Goal: Navigation & Orientation: Understand site structure

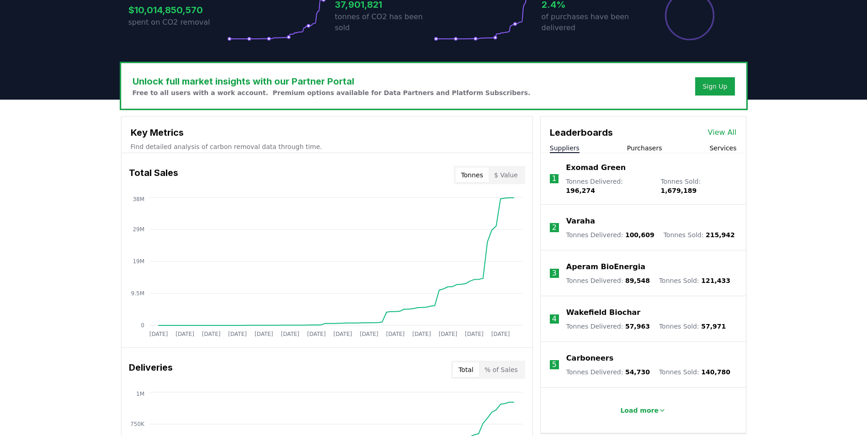
scroll to position [274, 0]
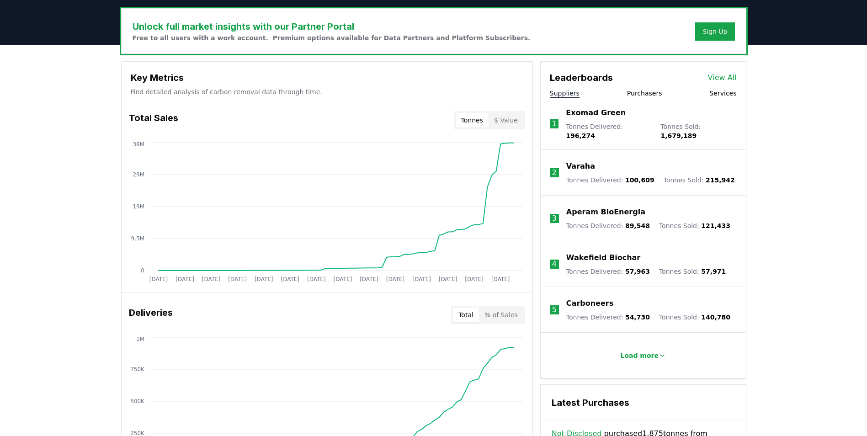
click at [635, 92] on button "Purchasers" at bounding box center [644, 93] width 35 height 9
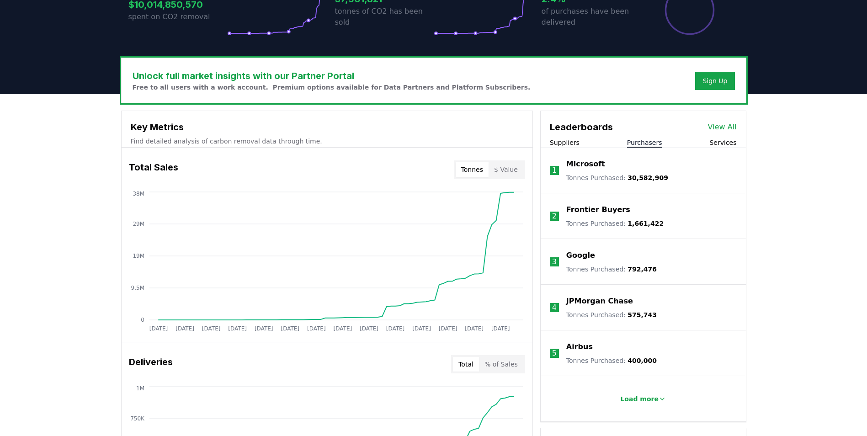
scroll to position [229, 0]
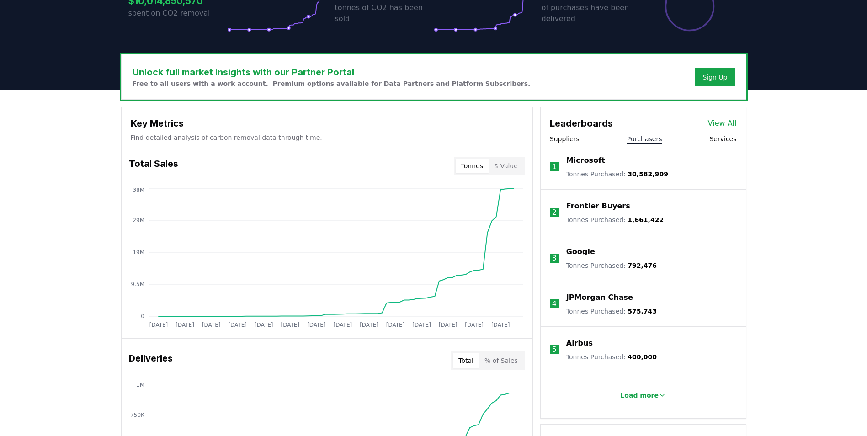
click at [589, 176] on p "Tonnes Purchased : 30,582,909" at bounding box center [617, 174] width 102 height 9
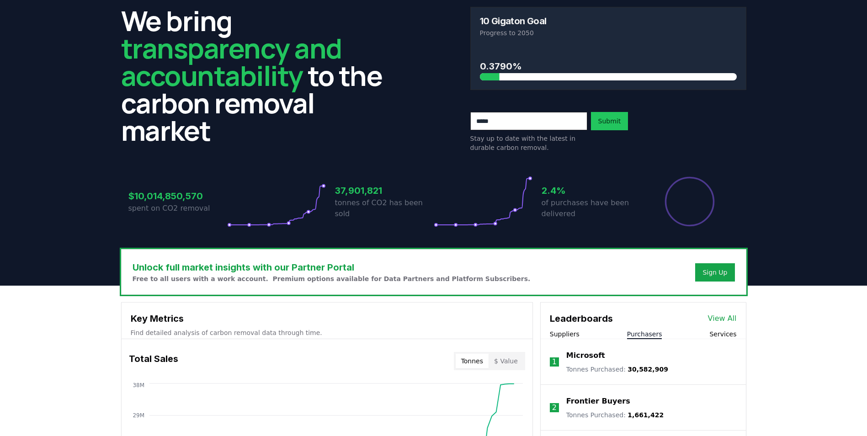
scroll to position [0, 0]
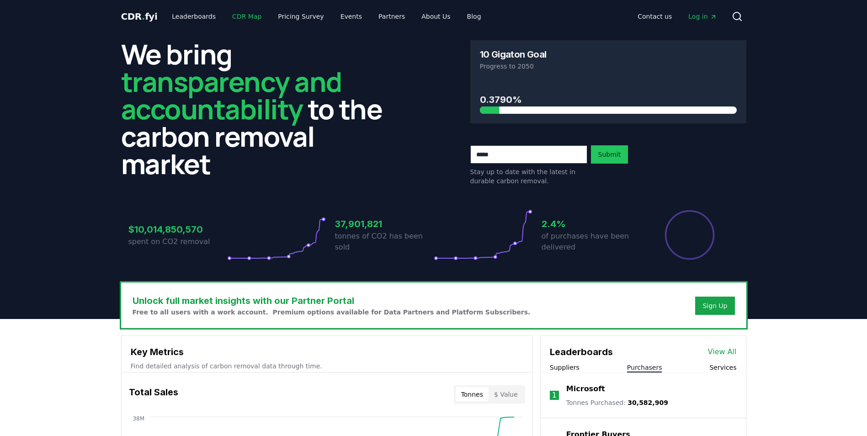
click at [238, 17] on link "CDR Map" at bounding box center [247, 16] width 44 height 16
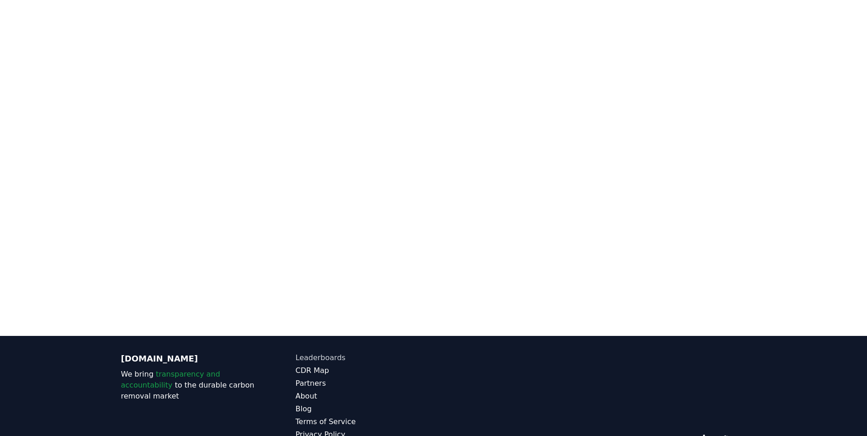
scroll to position [190, 0]
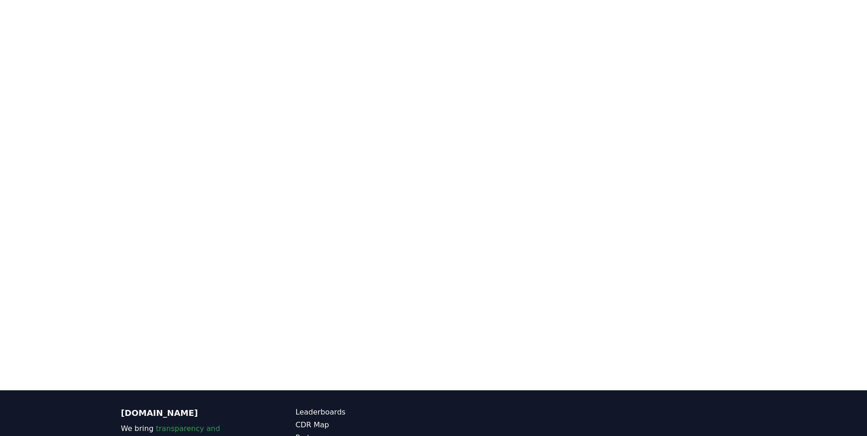
click at [98, 94] on div at bounding box center [433, 172] width 867 height 436
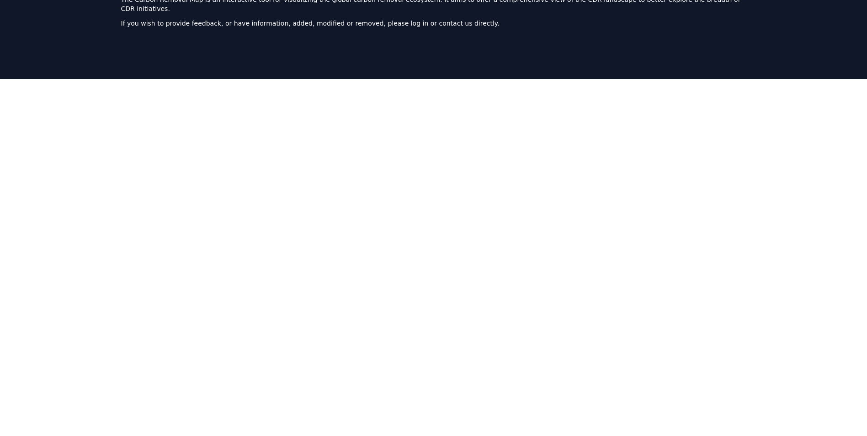
scroll to position [0, 0]
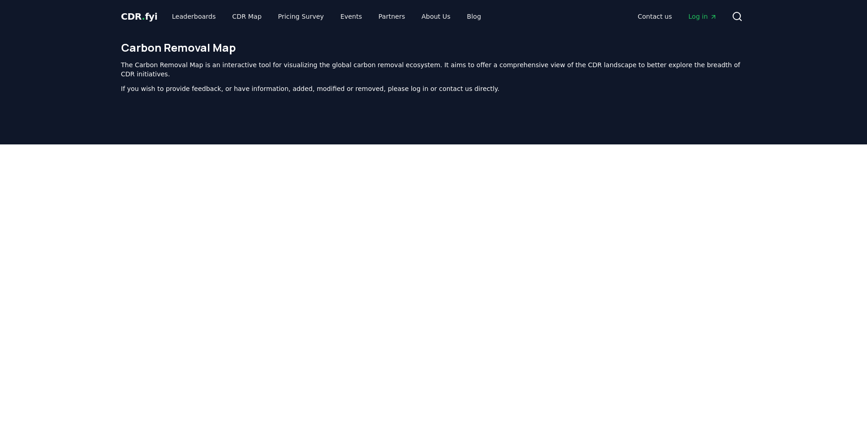
click at [138, 16] on span "CDR . fyi" at bounding box center [139, 16] width 37 height 11
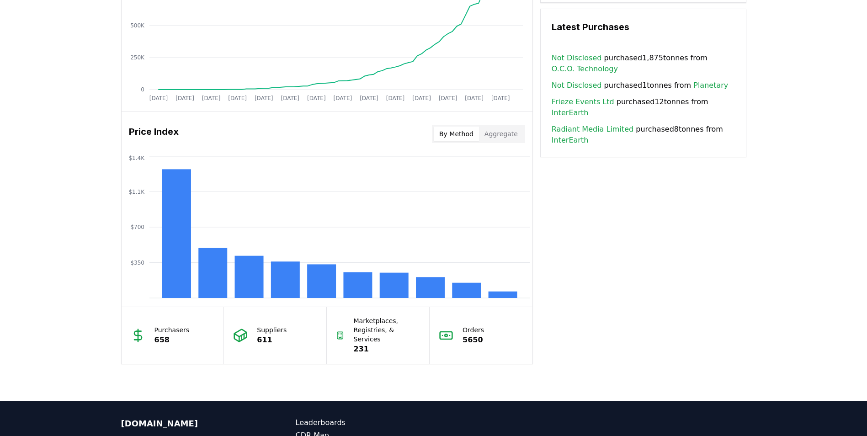
scroll to position [569, 0]
